Goal: Task Accomplishment & Management: Manage account settings

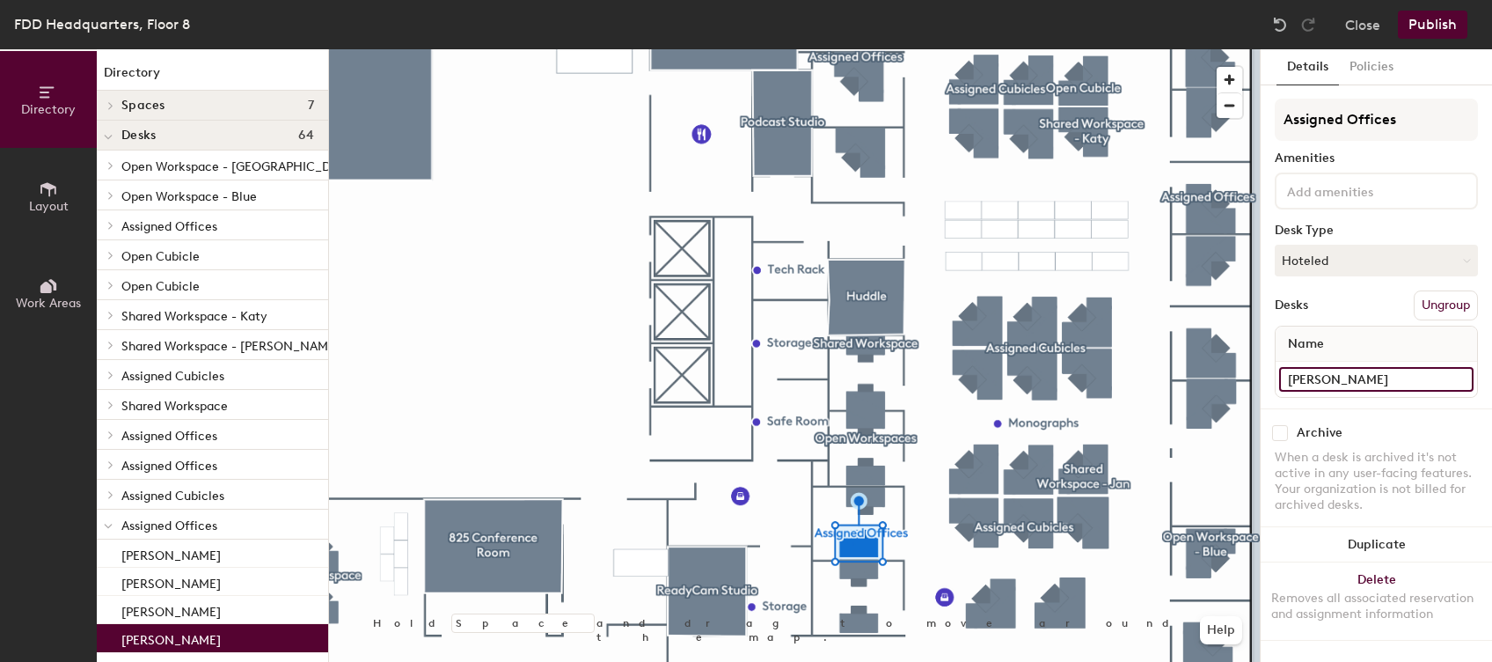
click at [1358, 369] on input "[PERSON_NAME]" at bounding box center [1376, 379] width 194 height 25
type input "Shared Office - Green"
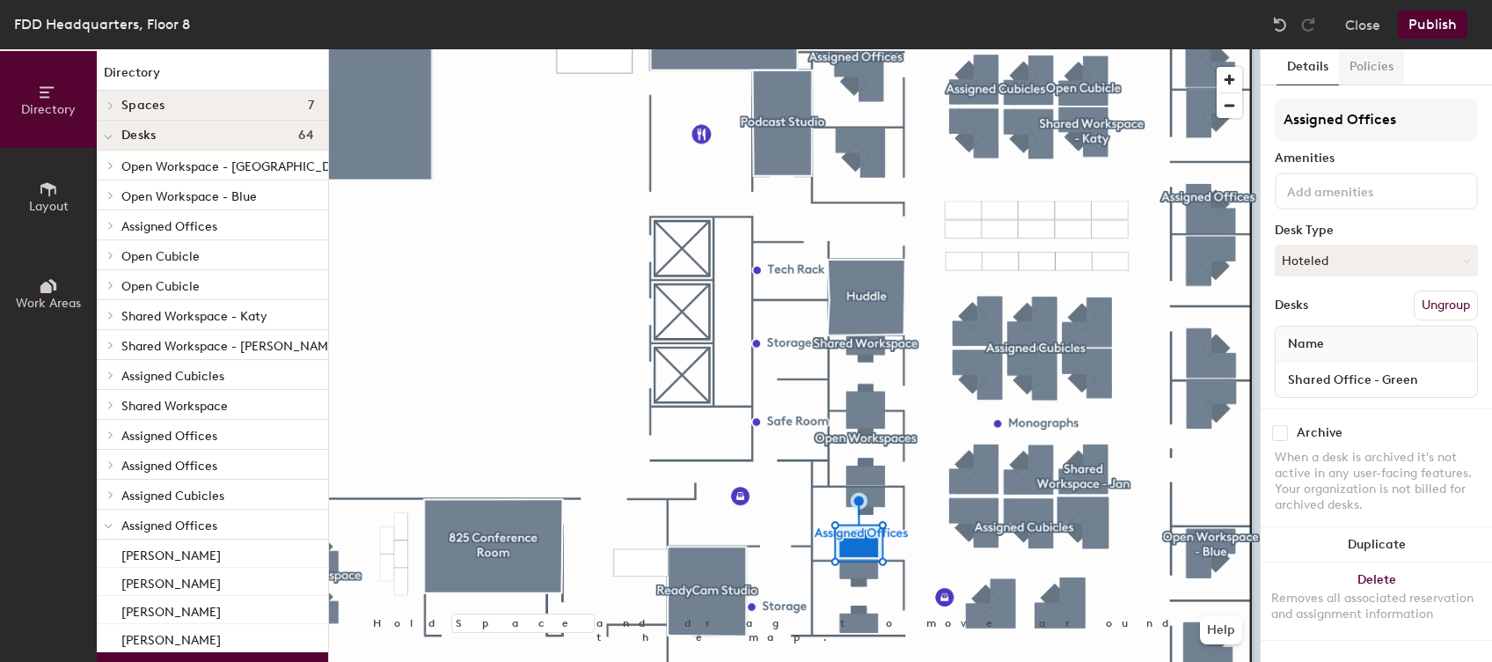
click at [1365, 75] on button "Policies" at bounding box center [1371, 67] width 65 height 36
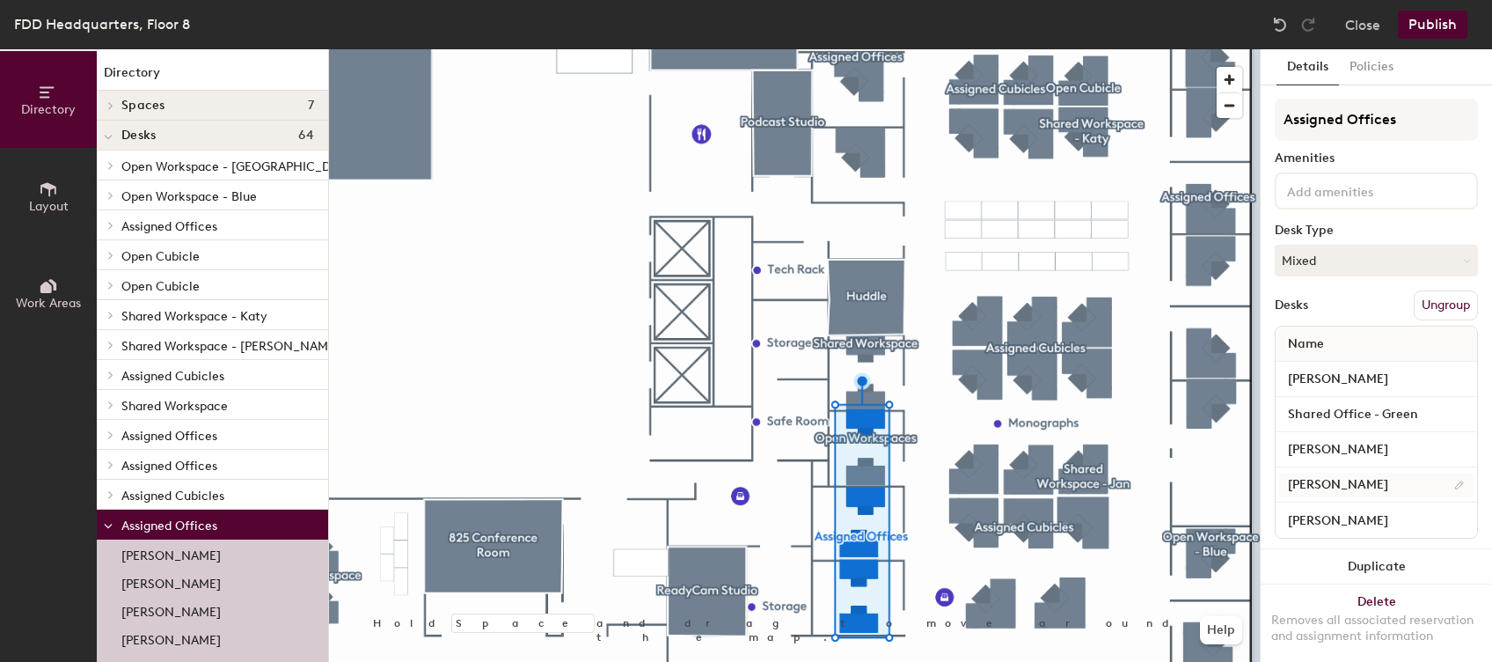
scroll to position [1, 0]
click at [1429, 407] on input "Shared Office - Green" at bounding box center [1376, 413] width 194 height 25
click at [917, 49] on div at bounding box center [794, 49] width 931 height 0
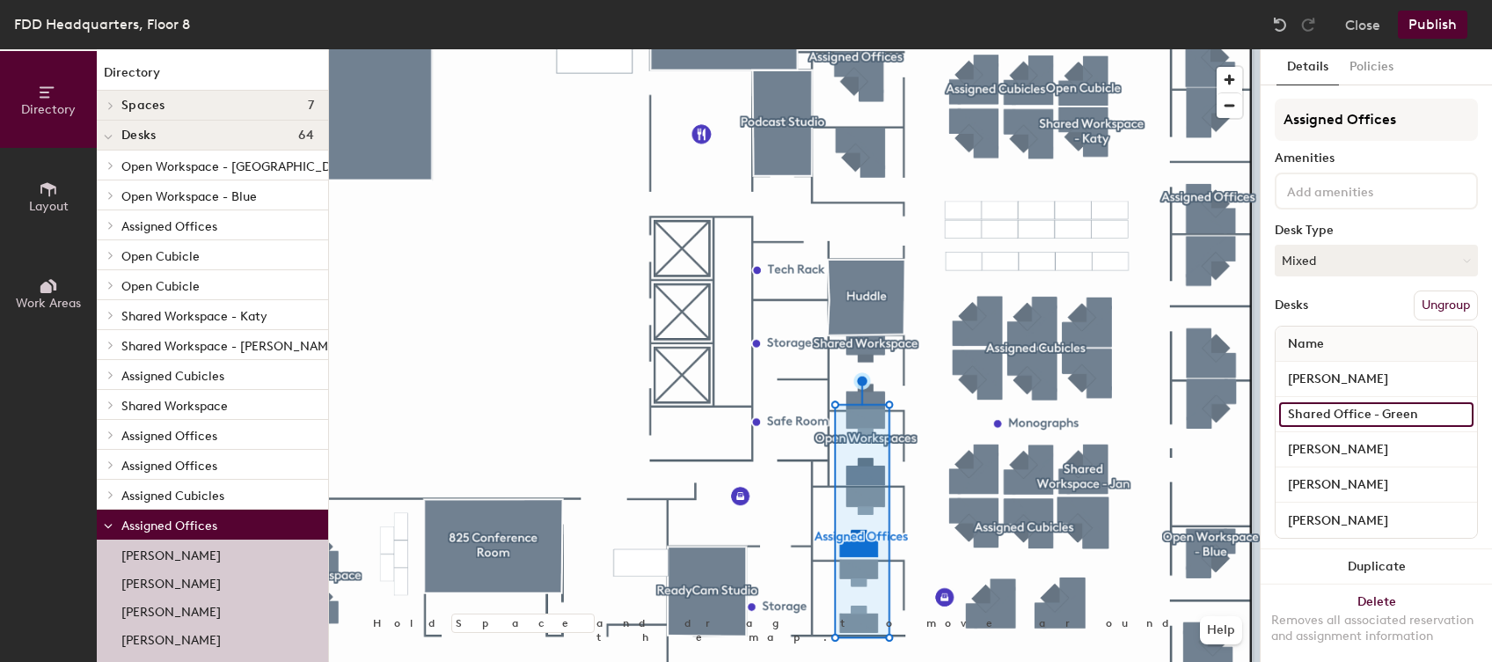
drag, startPoint x: 1429, startPoint y: 412, endPoint x: 1377, endPoint y: 422, distance: 53.8
click at [1377, 422] on input "Shared Office - Green" at bounding box center [1376, 414] width 194 height 25
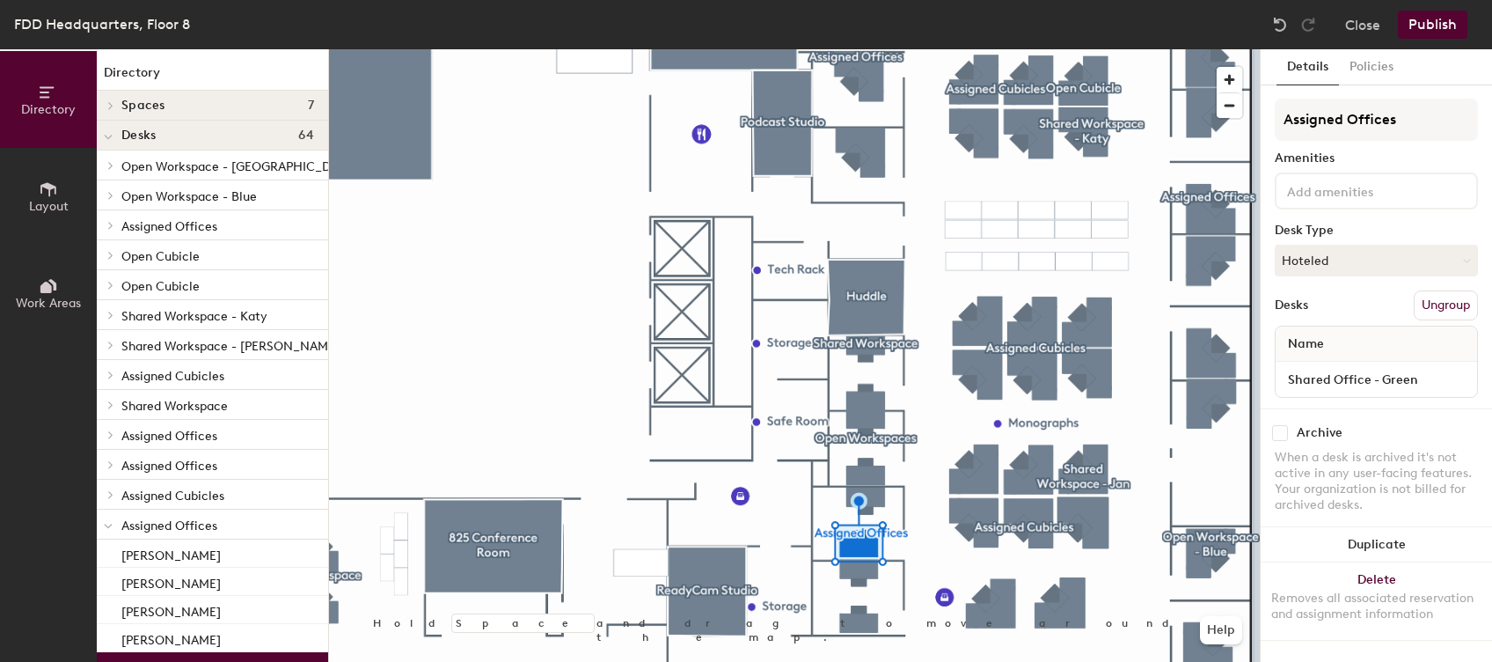
click at [1436, 296] on button "Ungroup" at bounding box center [1446, 305] width 64 height 30
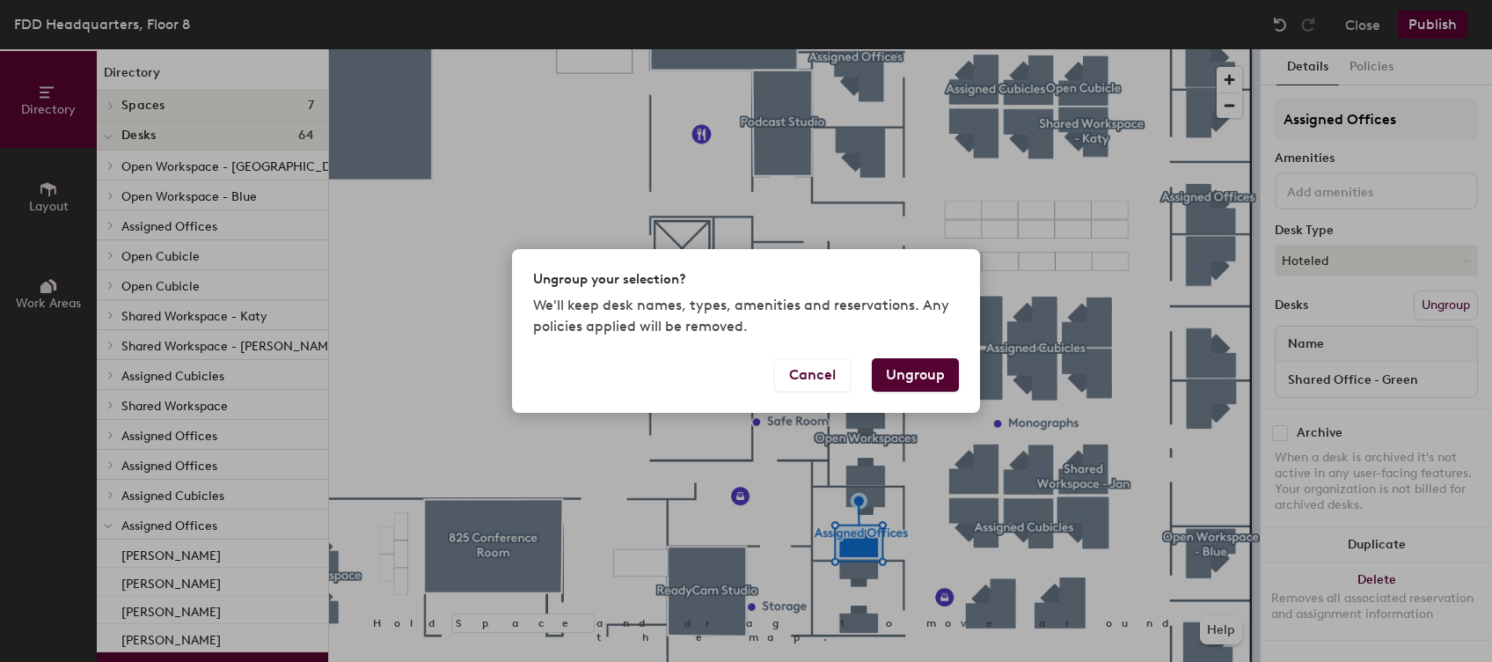
click at [927, 370] on button "Ungroup" at bounding box center [915, 374] width 87 height 33
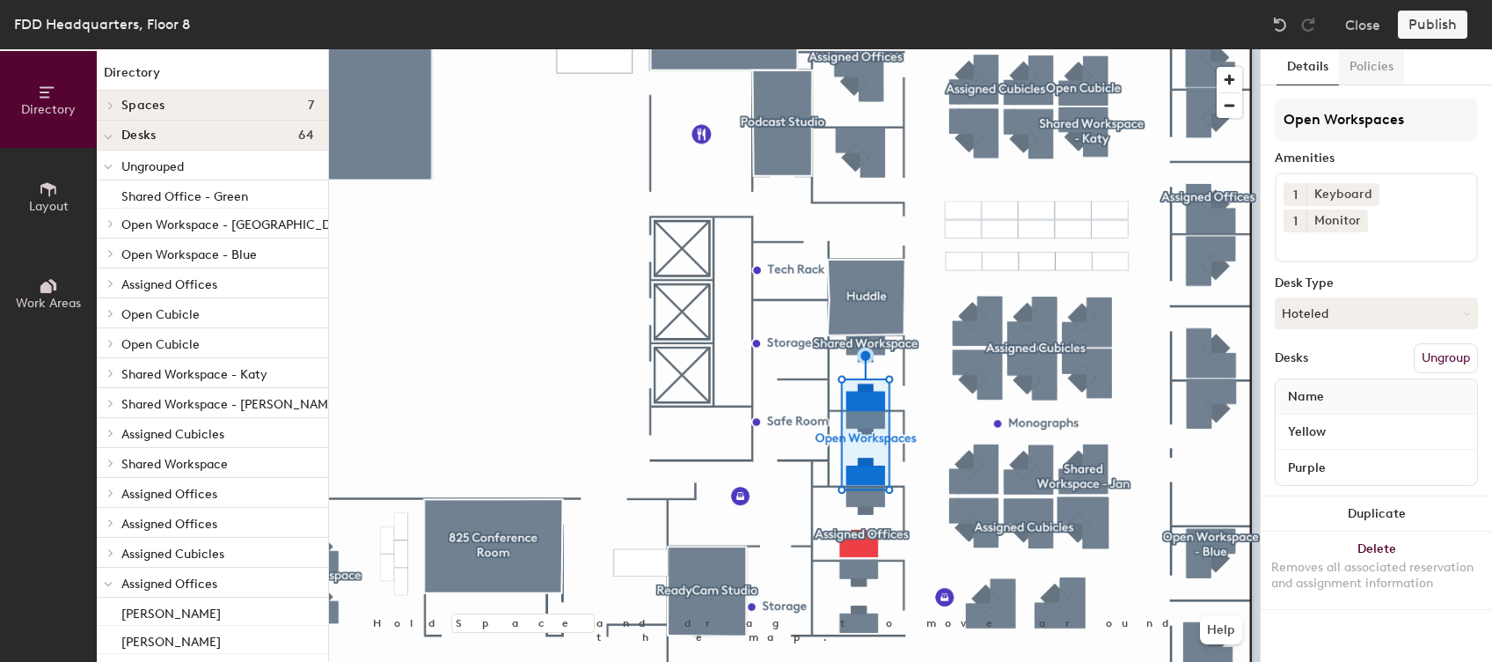
click at [1382, 65] on button "Policies" at bounding box center [1371, 67] width 65 height 36
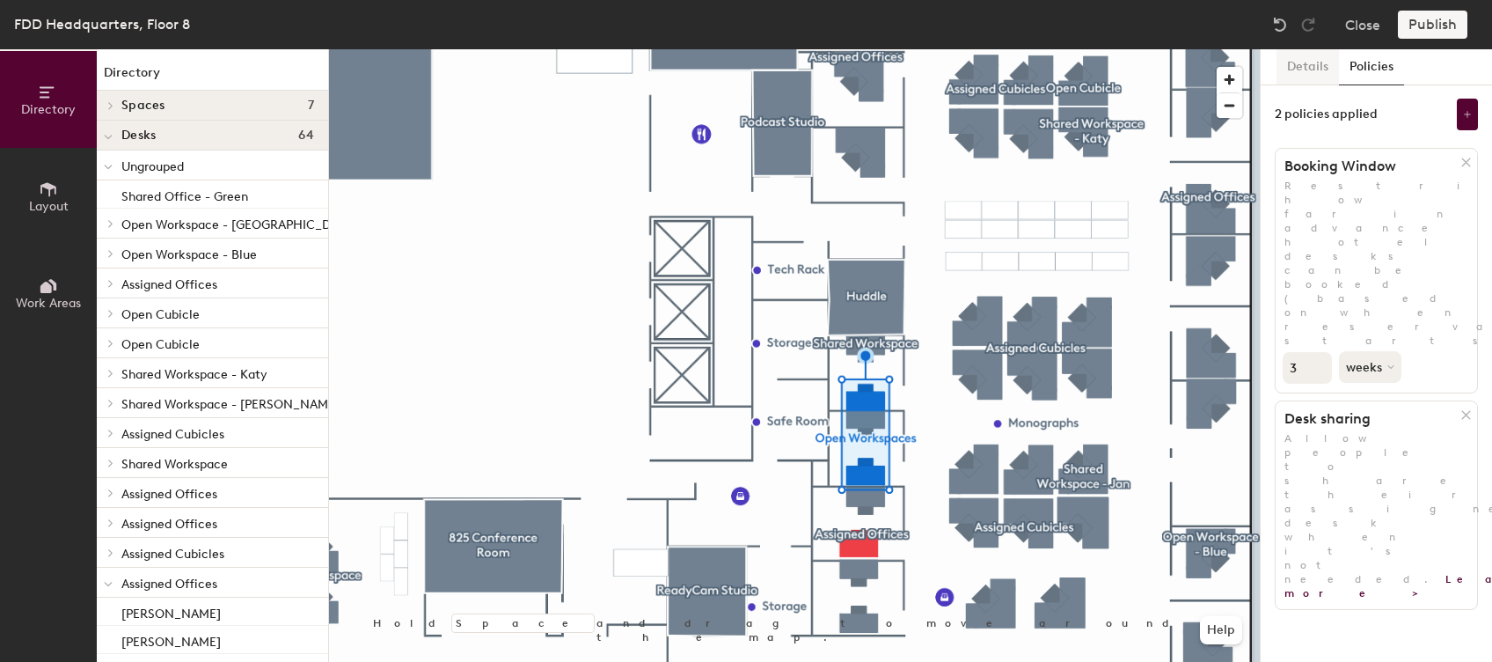
click at [1304, 54] on button "Details" at bounding box center [1307, 67] width 62 height 36
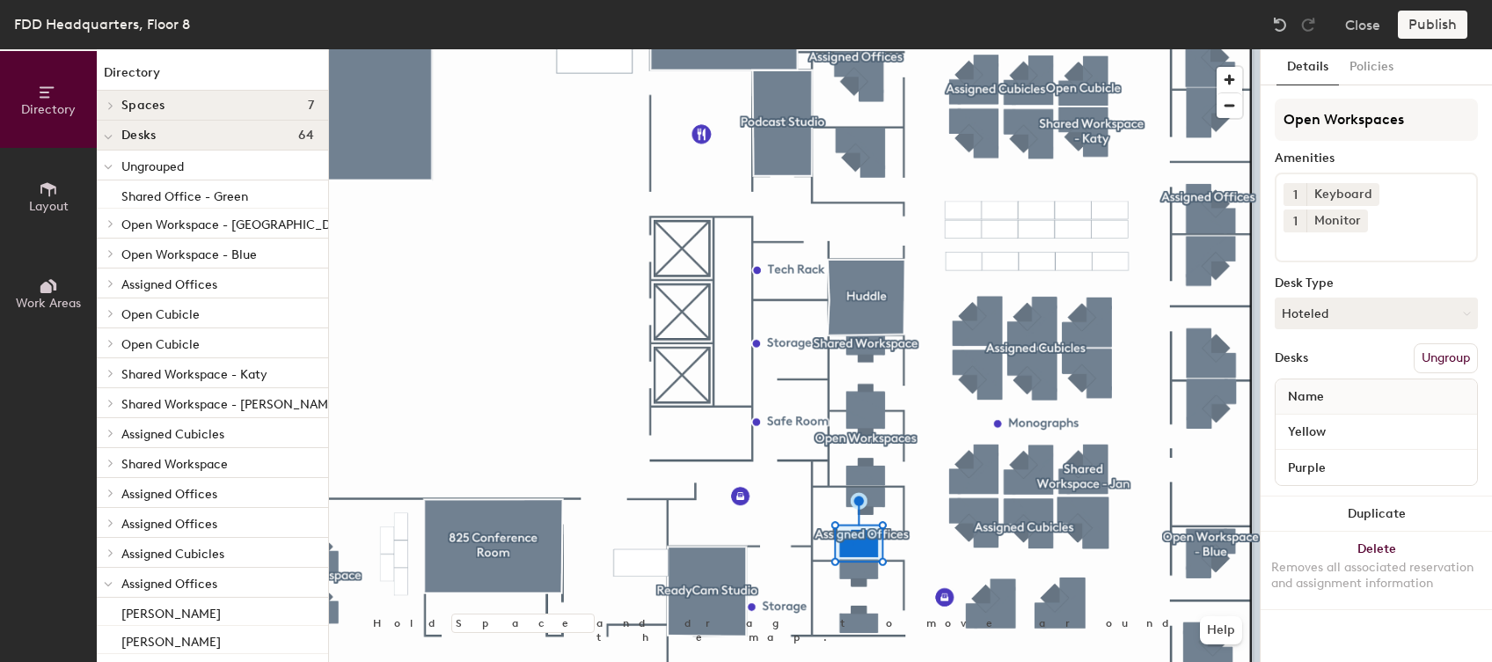
scroll to position [0, 0]
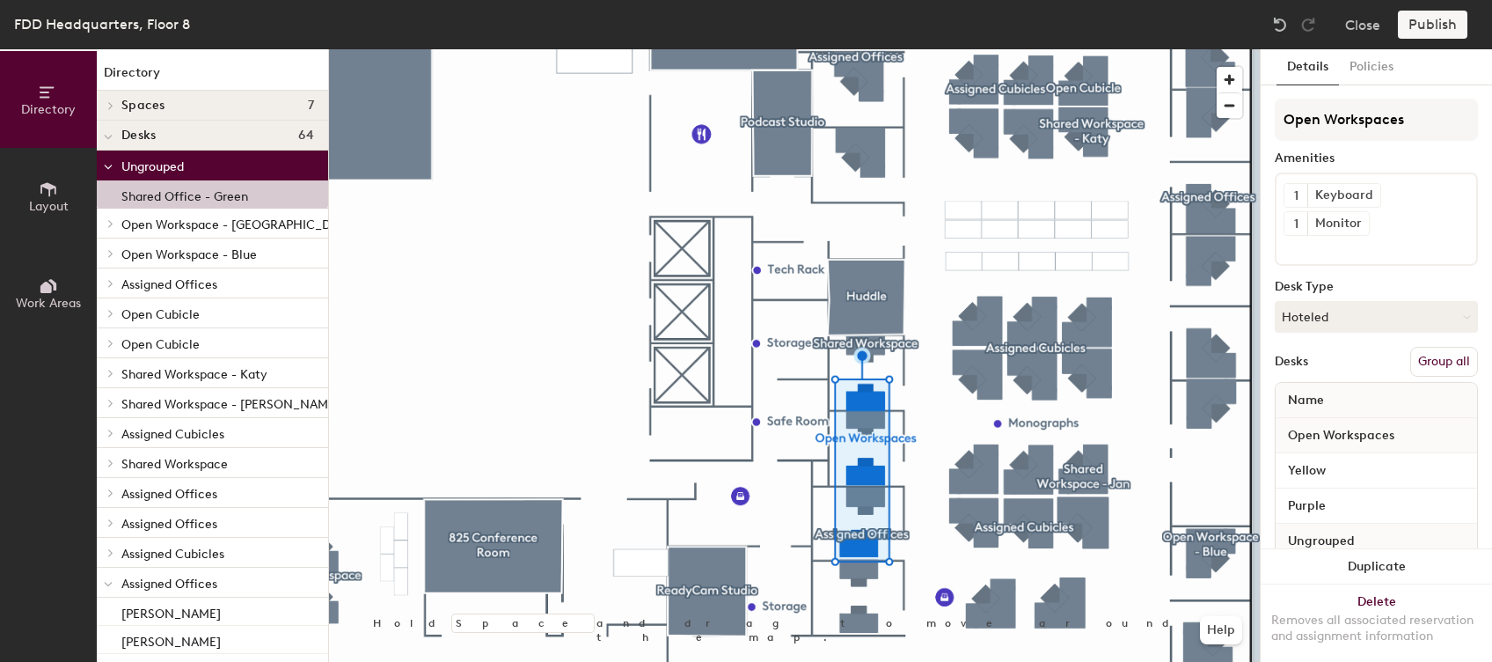
click at [1392, 440] on span "Open Workspaces" at bounding box center [1341, 436] width 124 height 32
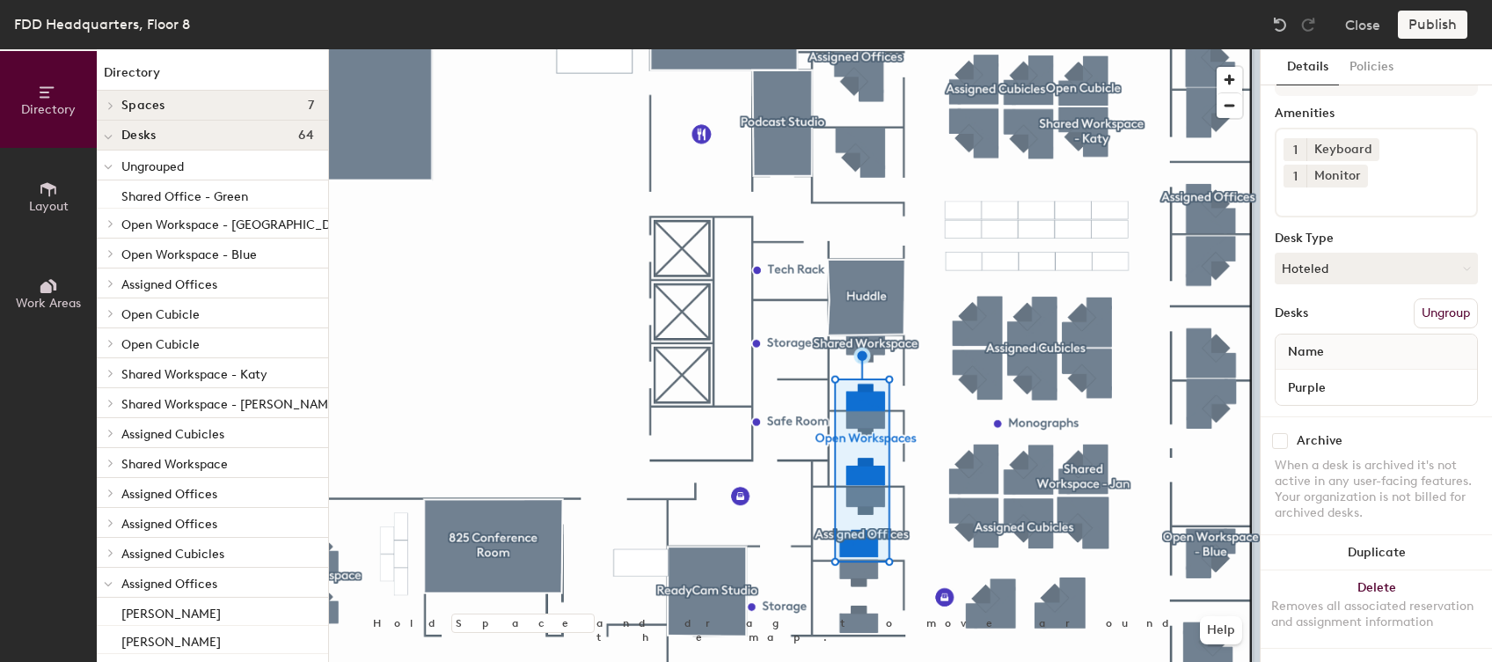
scroll to position [59, 0]
click at [1429, 298] on button "Ungroup" at bounding box center [1446, 313] width 64 height 30
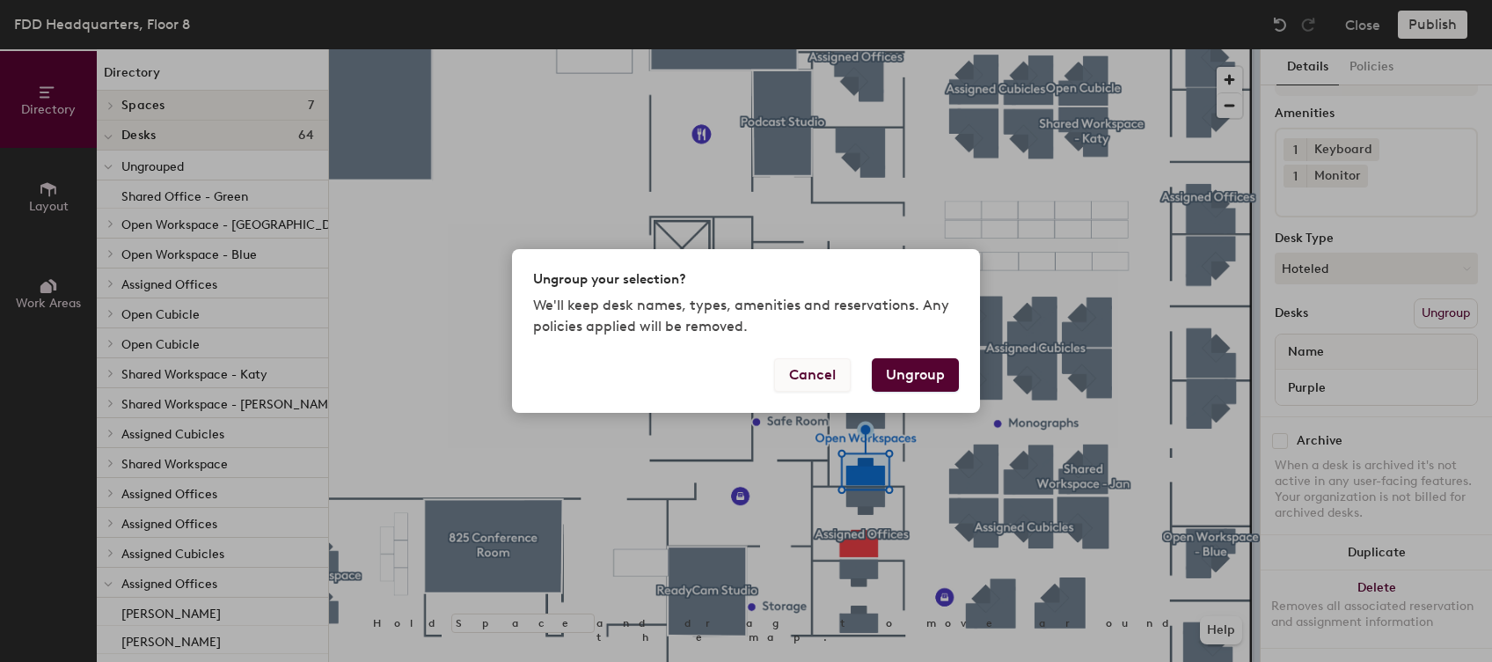
click at [820, 373] on button "Cancel" at bounding box center [812, 374] width 77 height 33
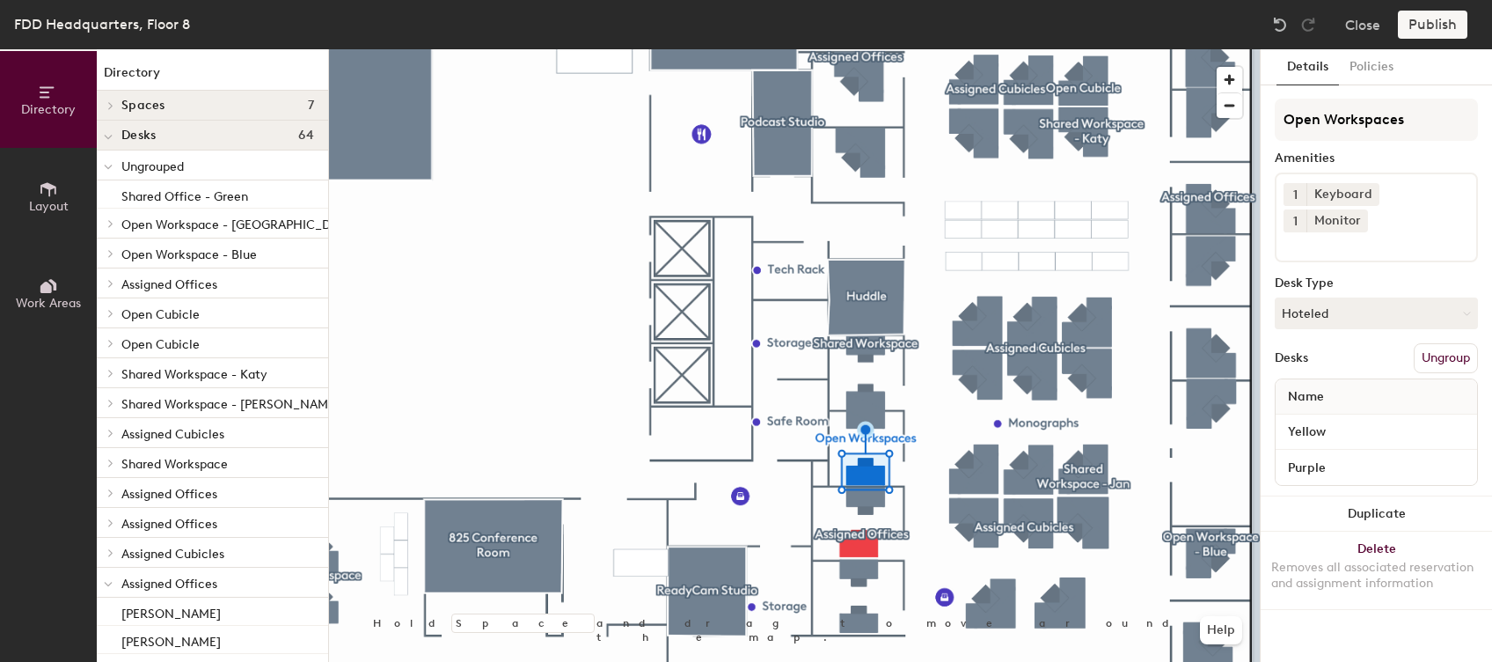
scroll to position [0, 0]
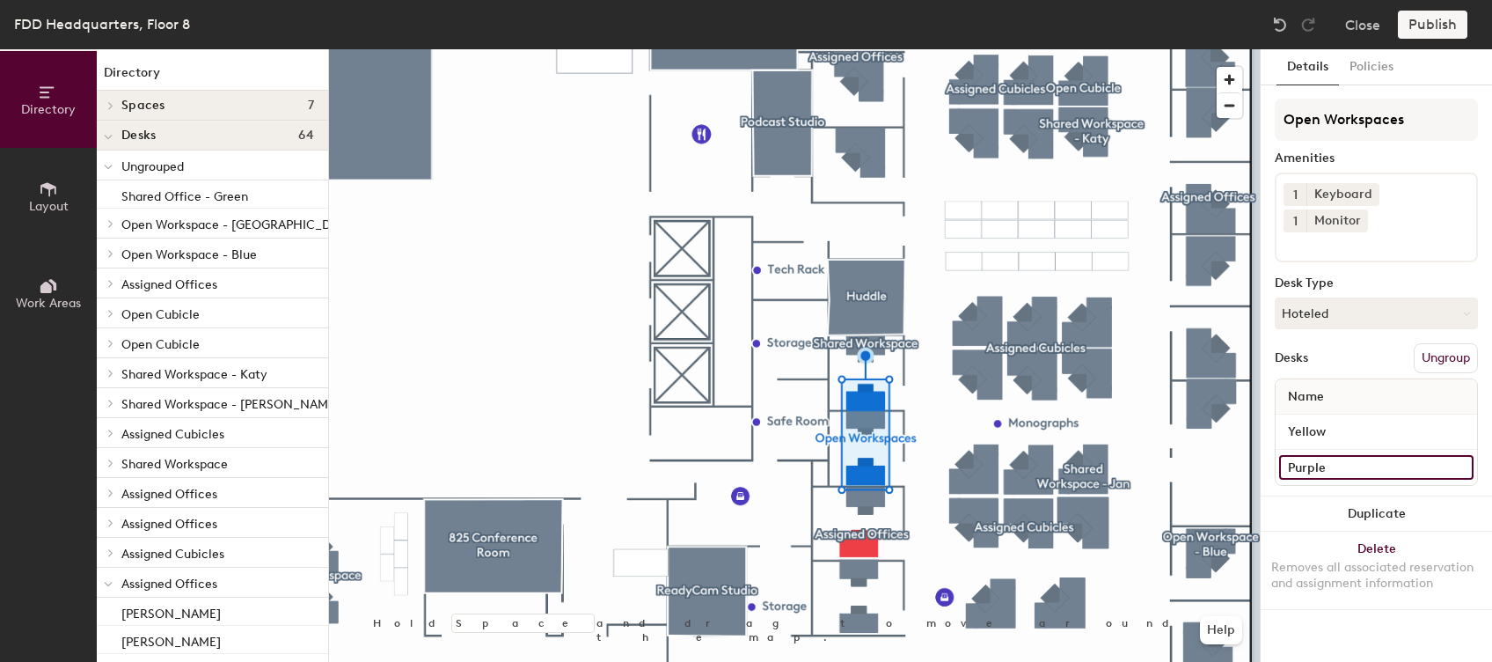
click at [1465, 455] on input "Purple" at bounding box center [1376, 467] width 194 height 25
click at [1471, 496] on button "Duplicate" at bounding box center [1376, 513] width 231 height 35
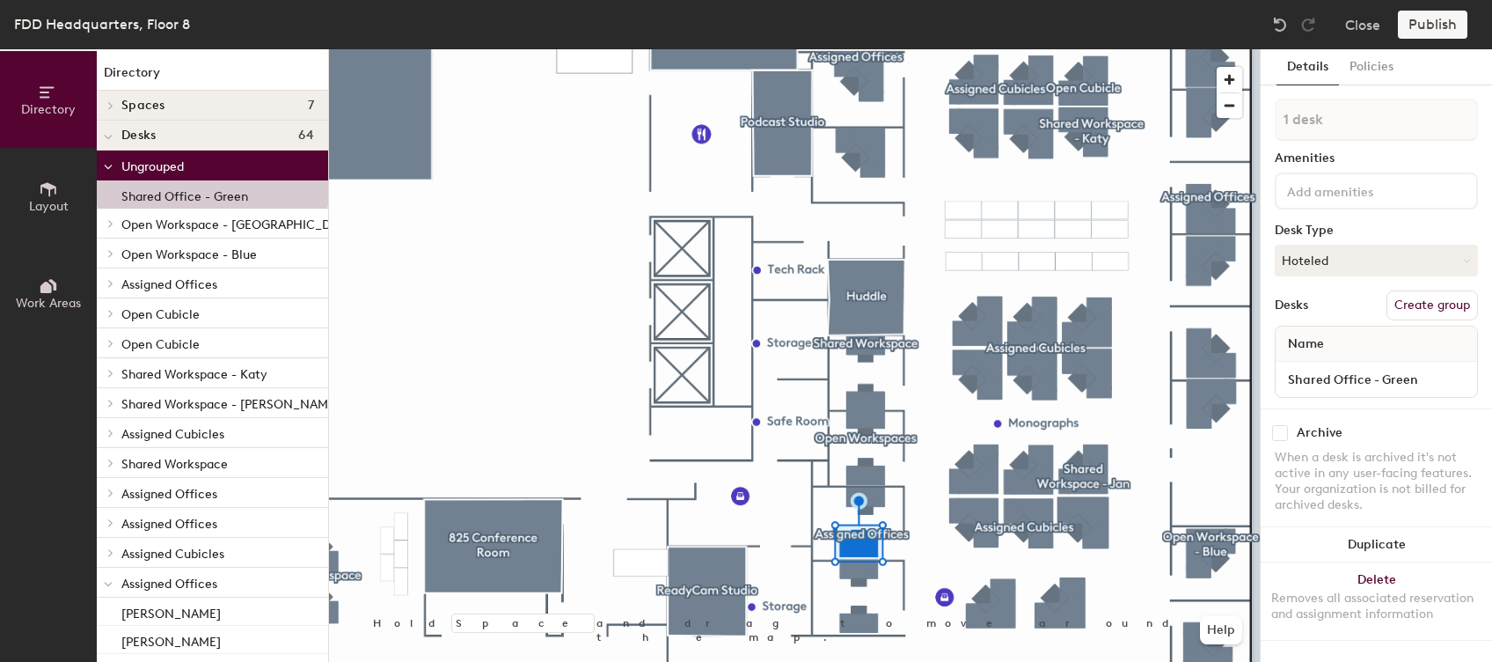
click at [1413, 312] on button "Create group" at bounding box center [1431, 305] width 91 height 30
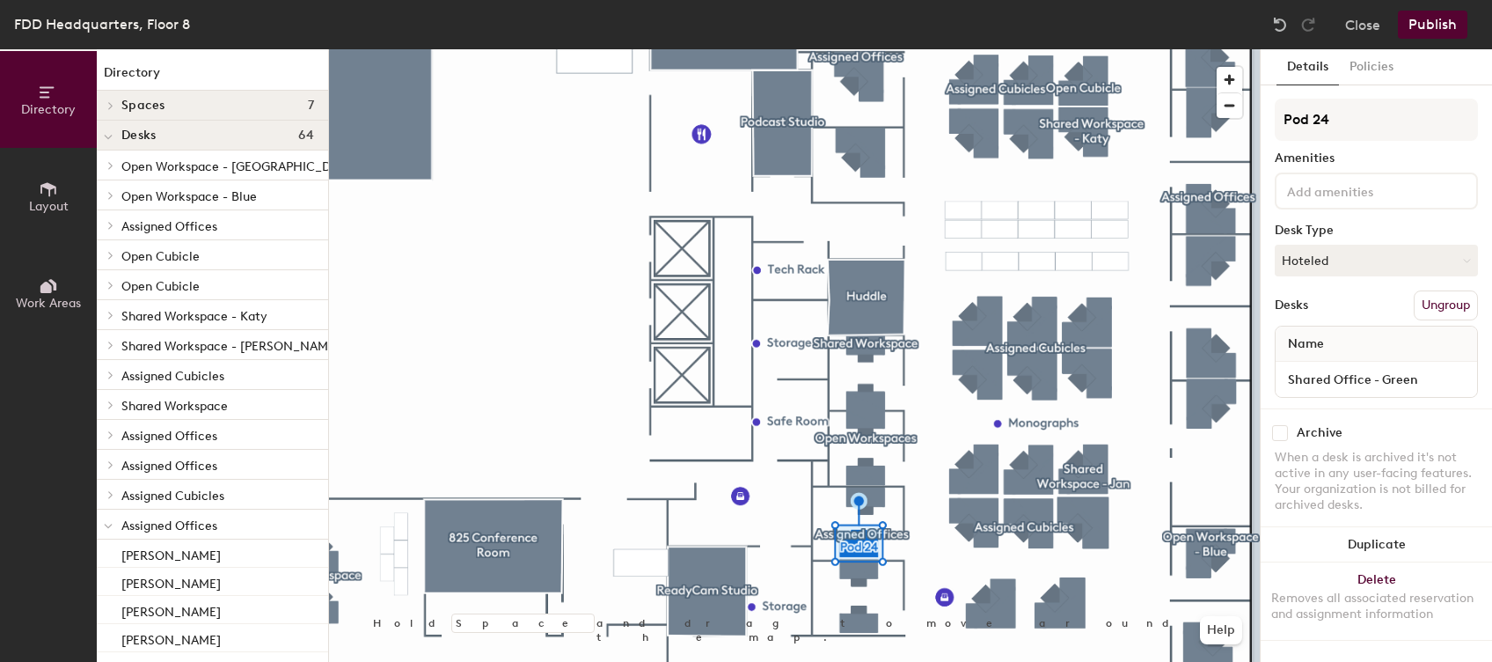
click at [1436, 303] on button "Ungroup" at bounding box center [1446, 305] width 64 height 30
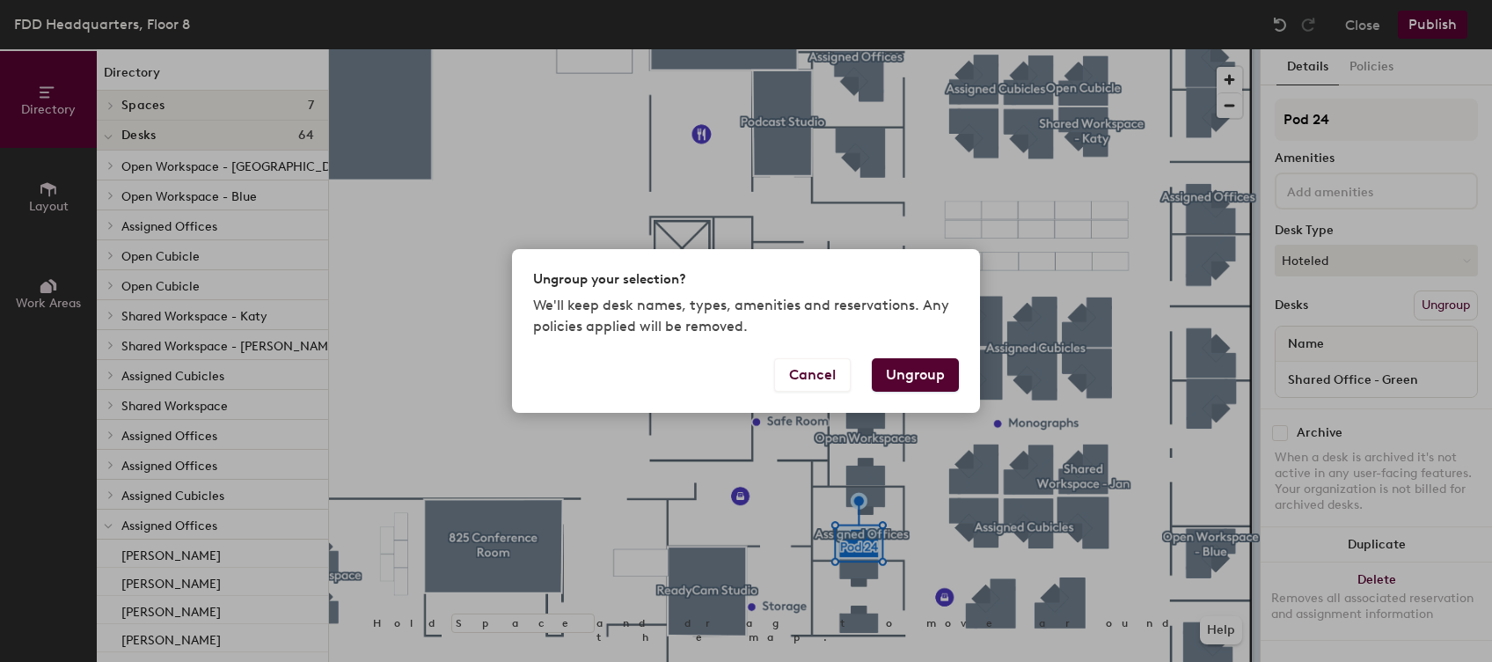
click at [917, 369] on button "Ungroup" at bounding box center [915, 374] width 87 height 33
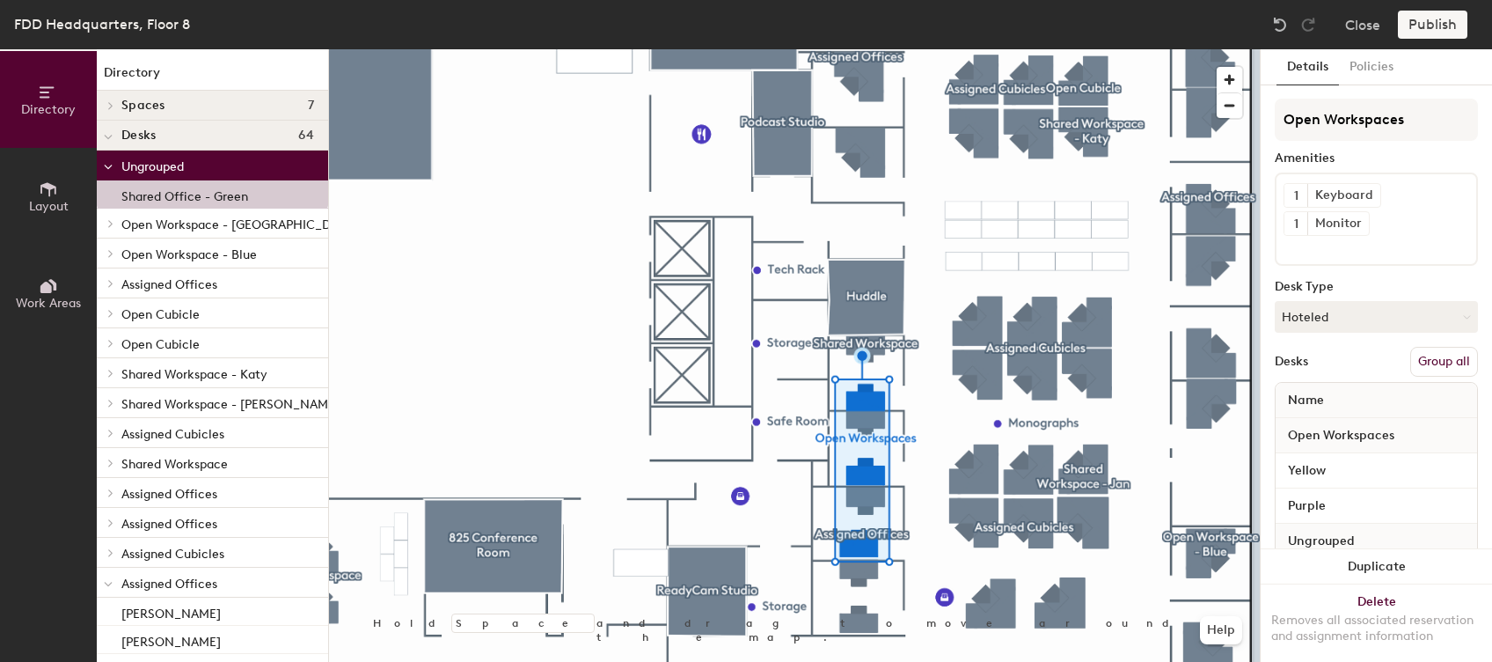
click at [1410, 354] on button "Group all" at bounding box center [1444, 362] width 68 height 30
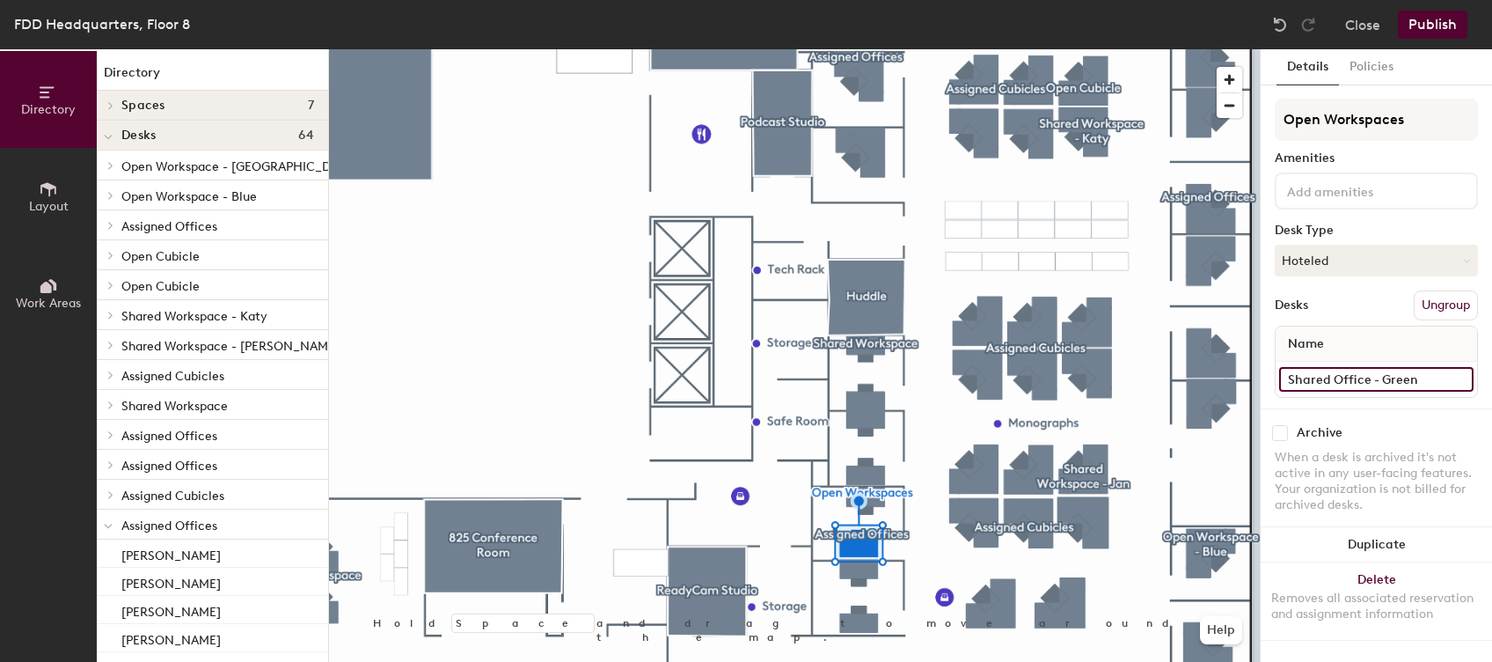
click at [1358, 370] on input "Shared Office - Green" at bounding box center [1376, 379] width 194 height 25
click at [1380, 377] on input "Shared Office - Green" at bounding box center [1376, 379] width 194 height 25
type input "Green"
click at [1415, 457] on div "When a desk is archived it's not active in any user-facing features. Your organ…" at bounding box center [1376, 481] width 203 height 63
click at [1392, 58] on button "Policies" at bounding box center [1371, 67] width 65 height 36
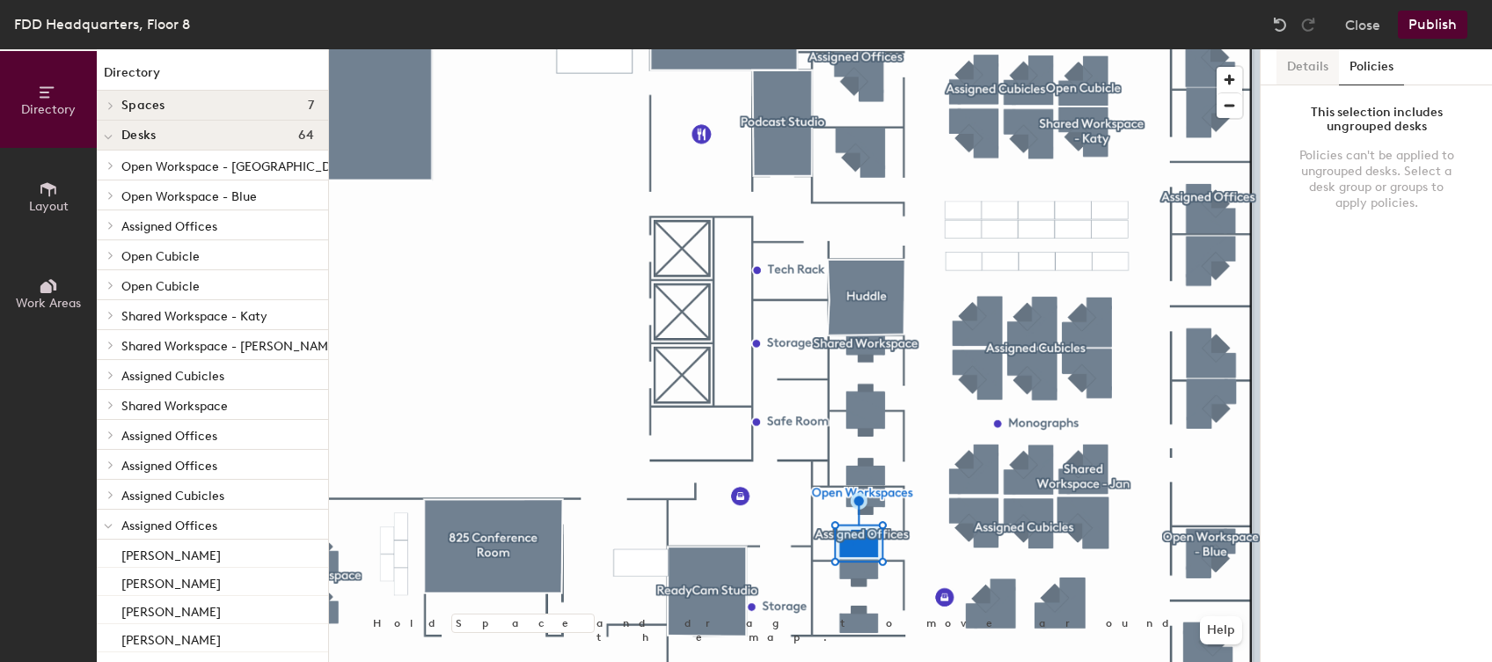
click at [1312, 77] on button "Details" at bounding box center [1307, 67] width 62 height 36
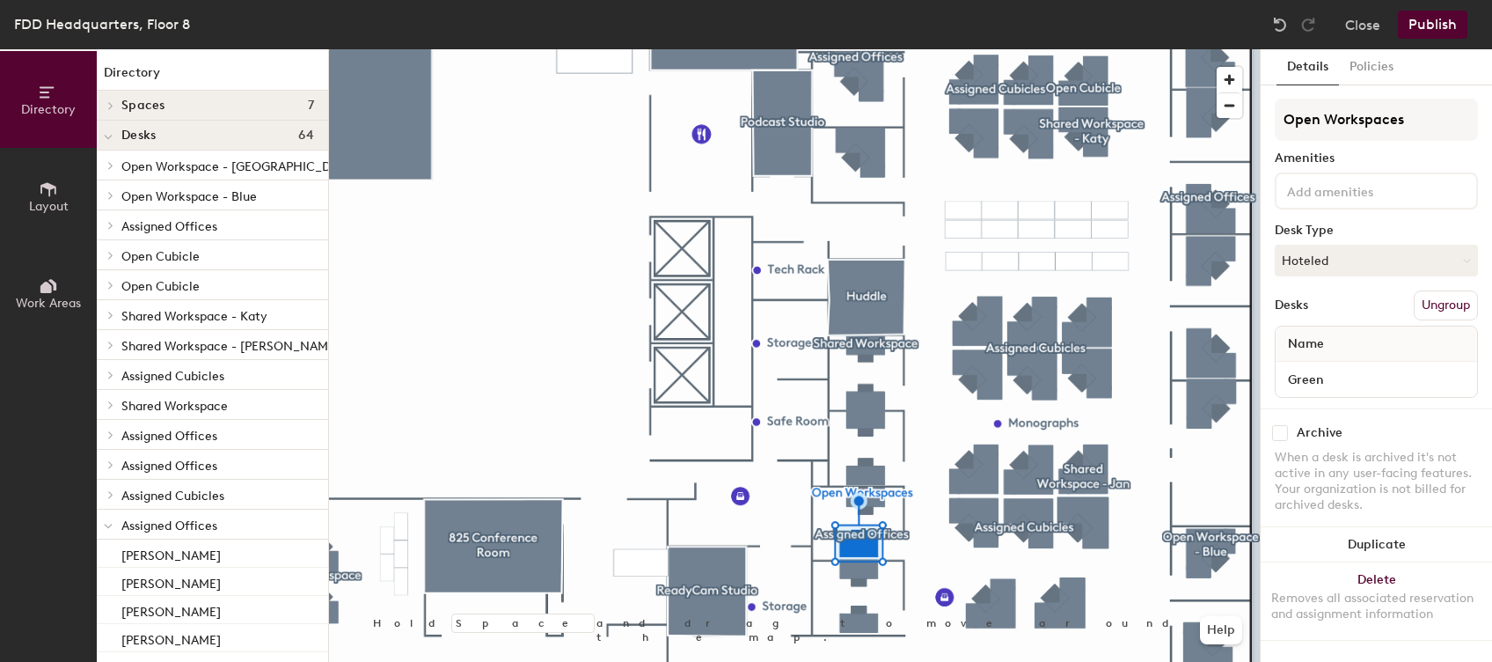
click at [736, 49] on div at bounding box center [794, 49] width 931 height 0
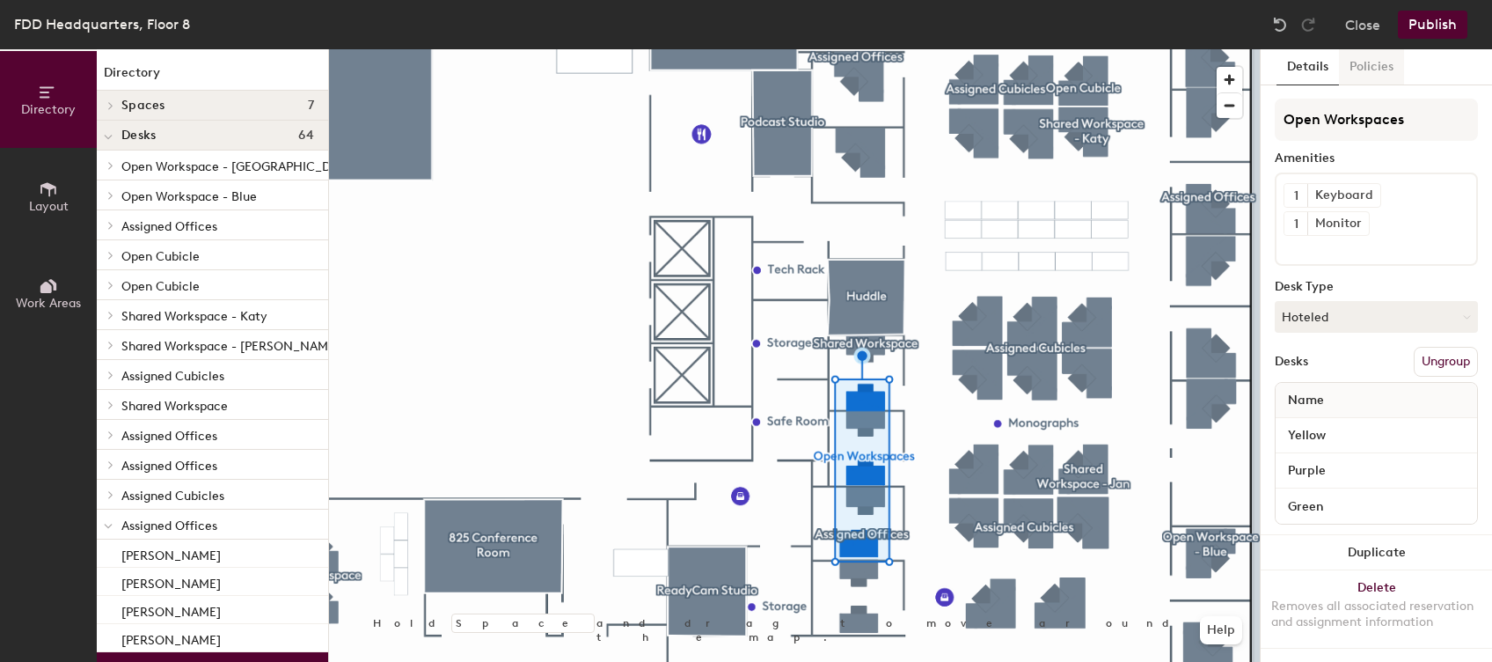
click at [1352, 70] on button "Policies" at bounding box center [1371, 67] width 65 height 36
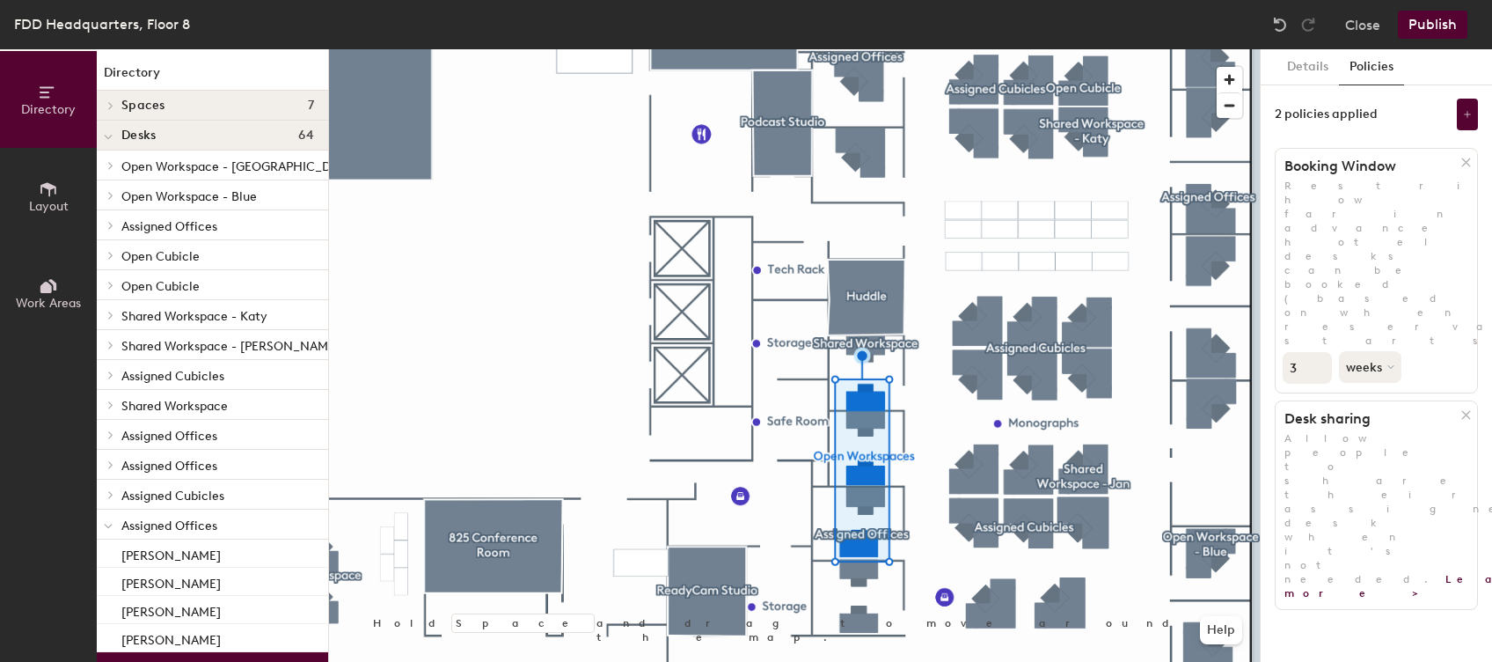
click at [1444, 19] on button "Publish" at bounding box center [1432, 25] width 69 height 28
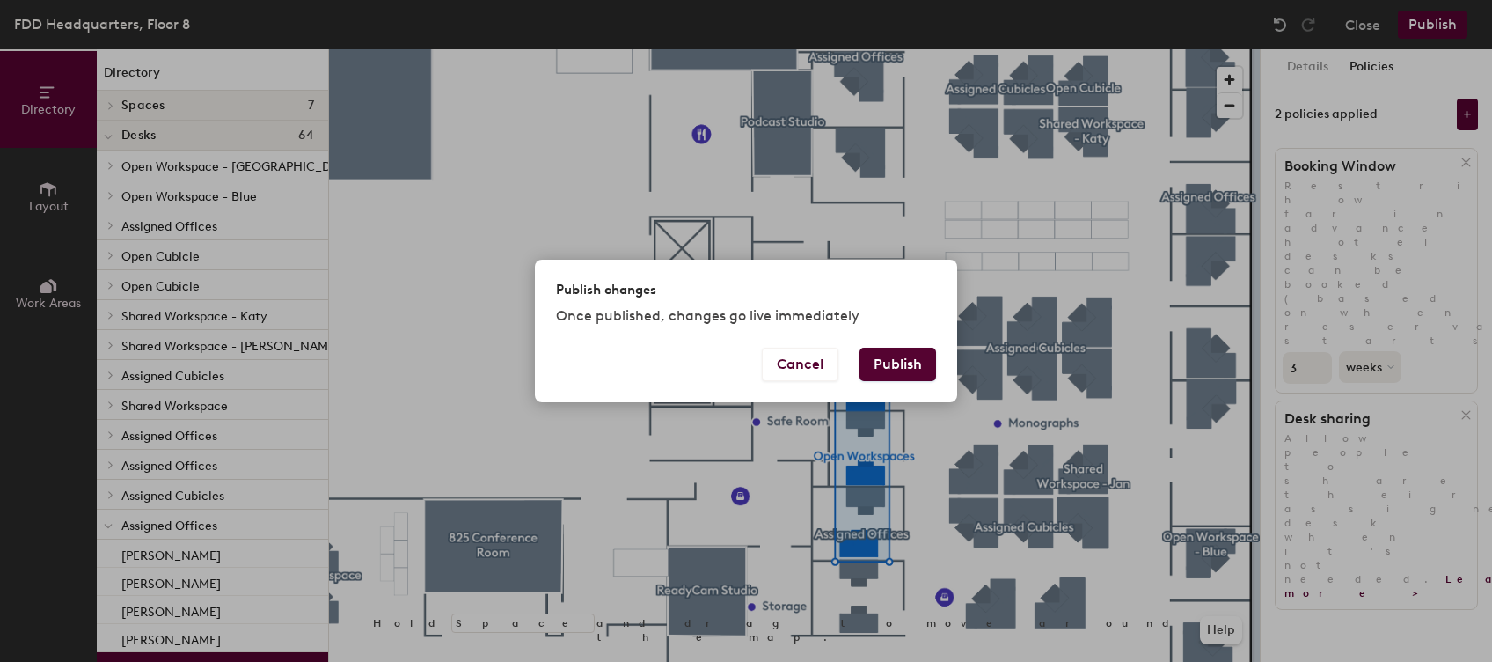
click at [901, 359] on button "Publish" at bounding box center [897, 363] width 77 height 33
